Goal: Find specific page/section: Find specific page/section

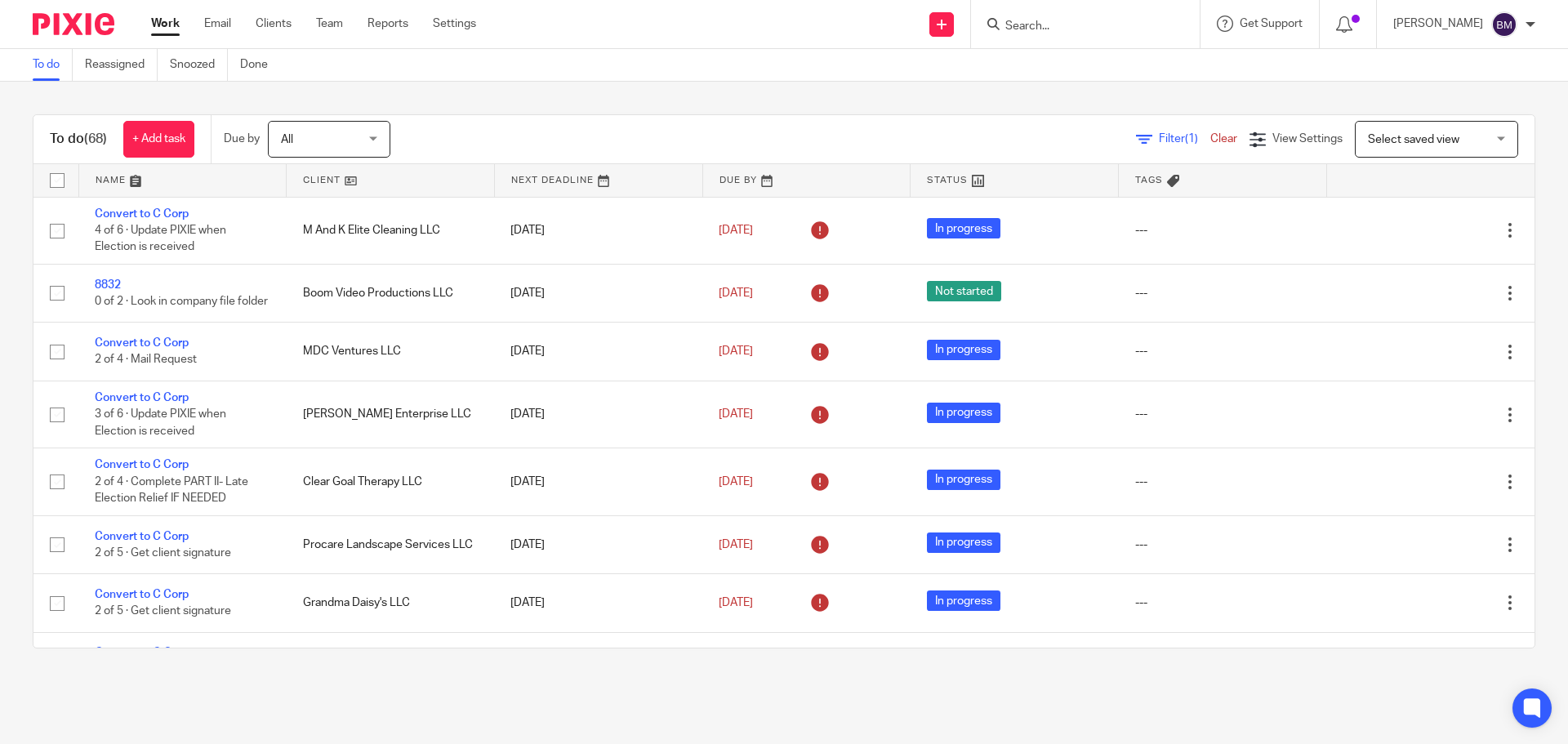
click at [1045, 24] on input "Search" at bounding box center [1077, 26] width 147 height 15
type input "media man"
click at [1084, 71] on link at bounding box center [1138, 70] width 276 height 38
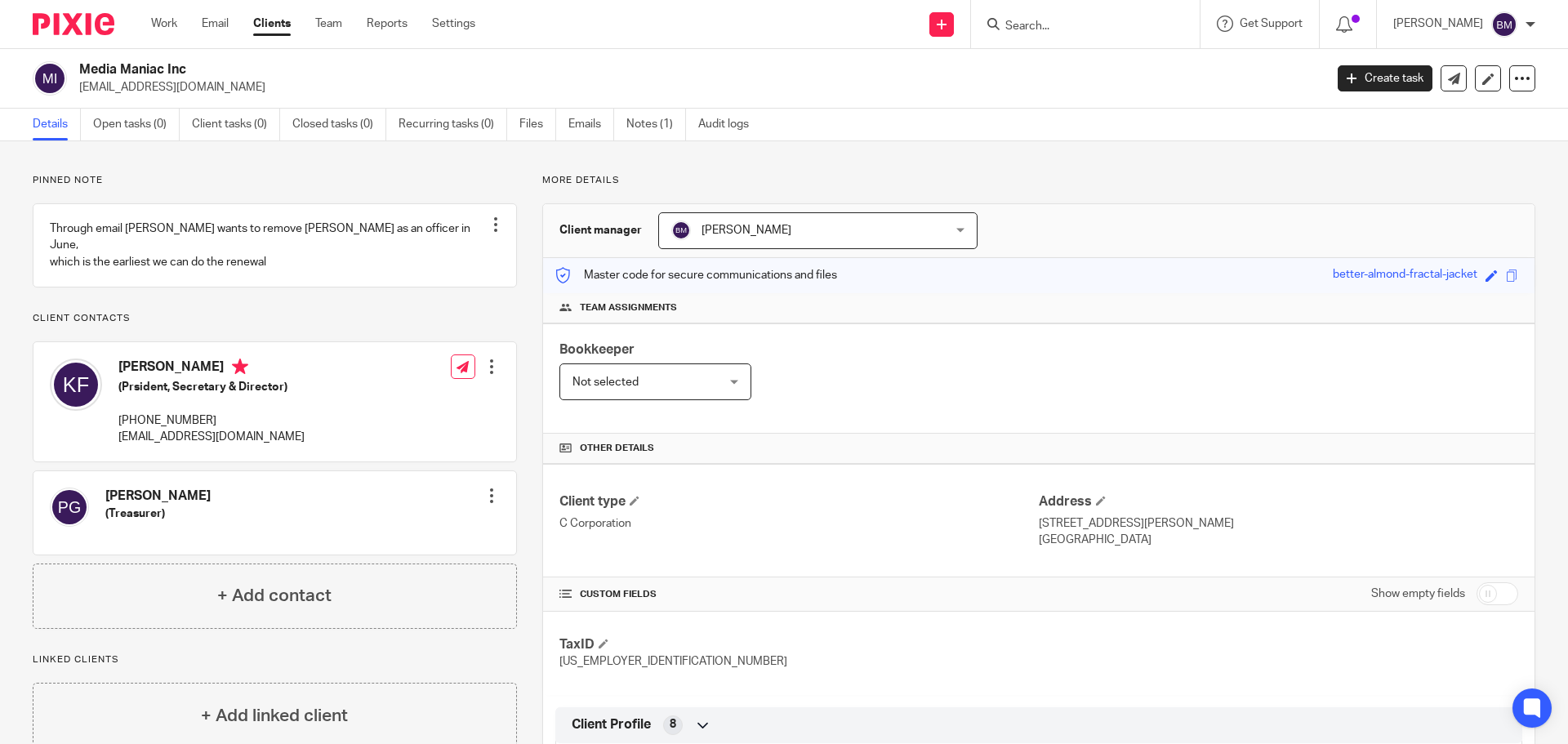
drag, startPoint x: 81, startPoint y: 67, endPoint x: 195, endPoint y: 72, distance: 114.1
click at [195, 72] on h2 "Media Maniac Inc" at bounding box center [573, 70] width 988 height 17
copy h2 "Media Maniac Inc"
